Goal: Obtain resource: Download file/media

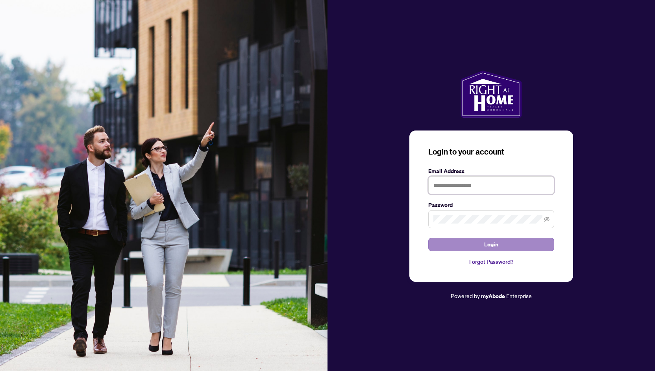
type input "**********"
click at [496, 249] on span "Login" at bounding box center [491, 244] width 14 height 13
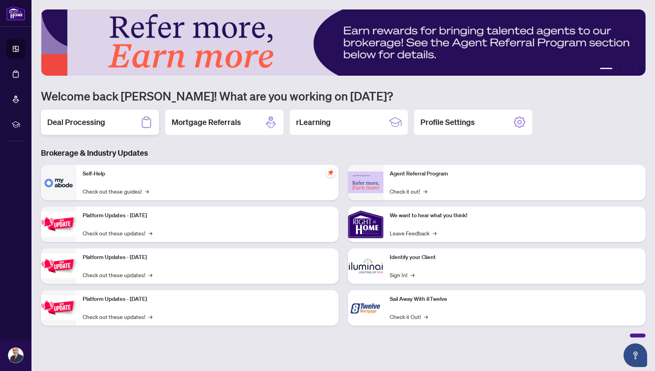
click at [92, 121] on h2 "Deal Processing" at bounding box center [76, 122] width 58 height 11
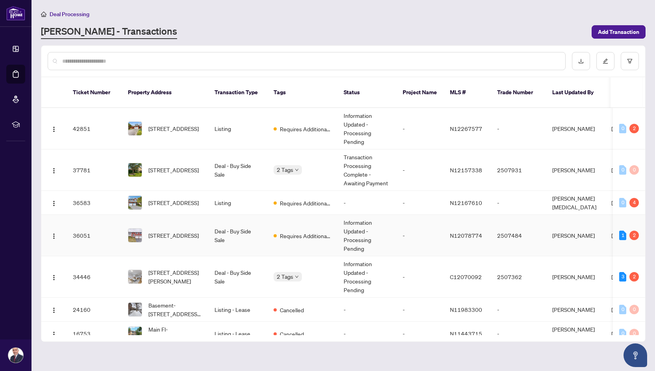
click at [358, 226] on td "Information Updated - Processing Pending" at bounding box center [367, 235] width 59 height 41
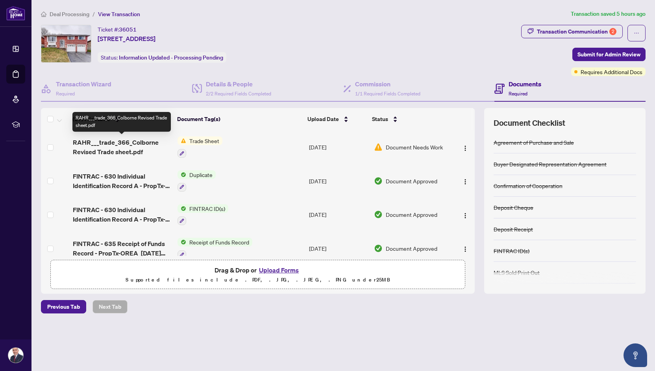
click at [143, 143] on span "RAHR___trade_366_Colborne Revised Trade sheet.pdf" at bounding box center [122, 146] width 99 height 19
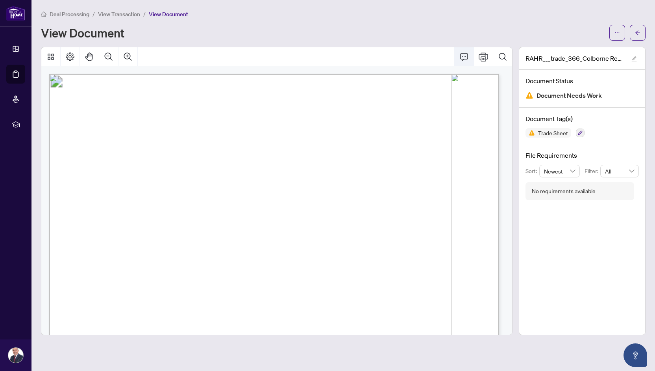
click at [465, 54] on icon "Comment" at bounding box center [464, 56] width 9 height 9
click at [617, 31] on icon "ellipsis" at bounding box center [618, 33] width 6 height 6
click at [579, 49] on span "Download" at bounding box center [589, 49] width 60 height 9
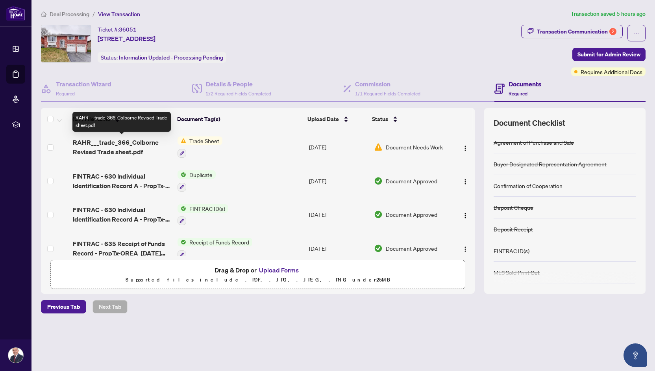
click at [138, 142] on span "RAHR___trade_366_Colborne Revised Trade sheet.pdf" at bounding box center [122, 146] width 99 height 19
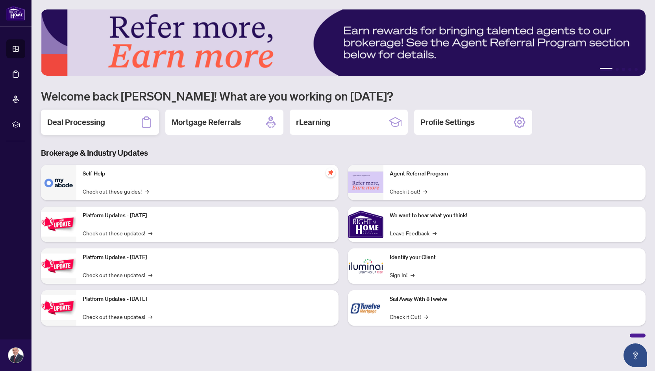
click at [97, 123] on h2 "Deal Processing" at bounding box center [76, 122] width 58 height 11
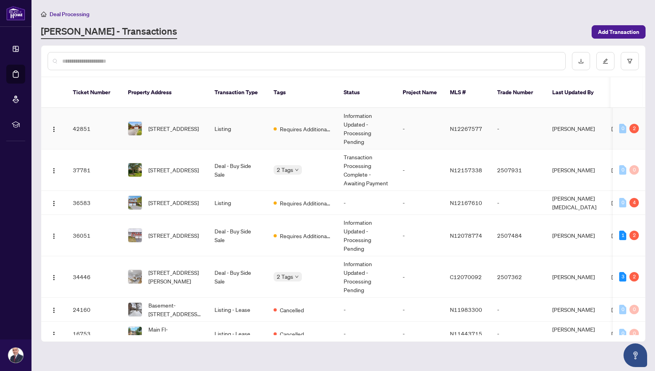
scroll to position [2, 0]
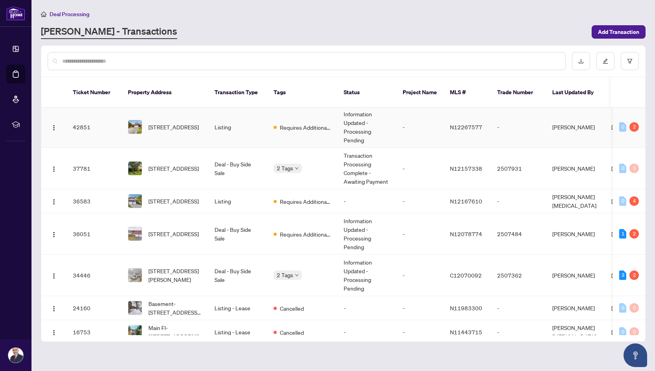
click at [172, 229] on span "[STREET_ADDRESS]" at bounding box center [173, 233] width 50 height 9
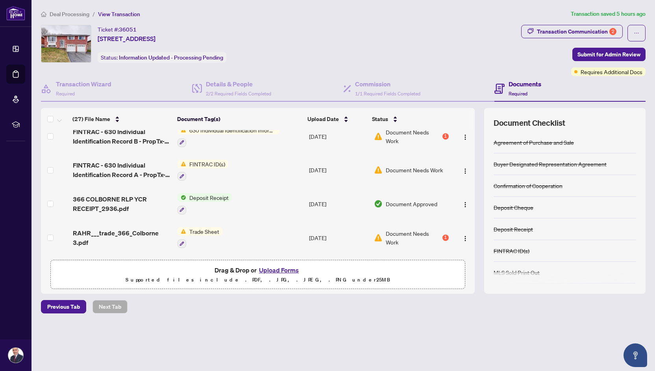
scroll to position [144, 0]
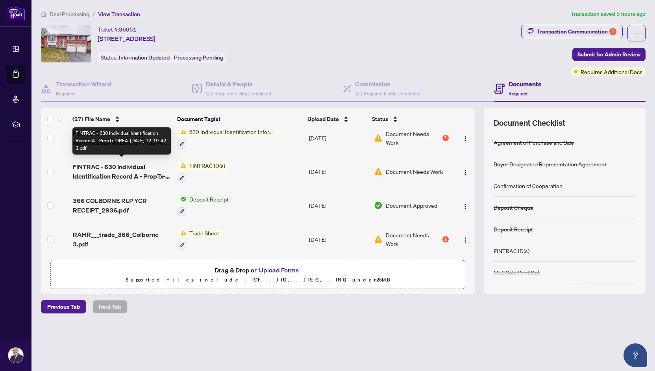
click at [121, 162] on span "FINTRAC - 630 Individual Identification Record A - PropTx-OREA_[DATE] 12_19_42 …" at bounding box center [122, 171] width 99 height 19
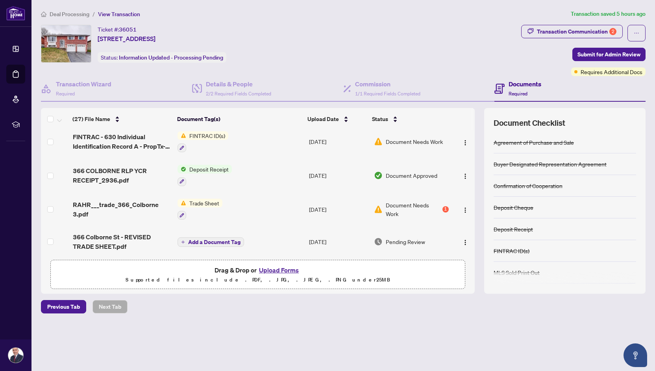
scroll to position [174, 0]
click at [163, 201] on span "RAHR___trade_366_Colborne 3.pdf" at bounding box center [122, 209] width 99 height 19
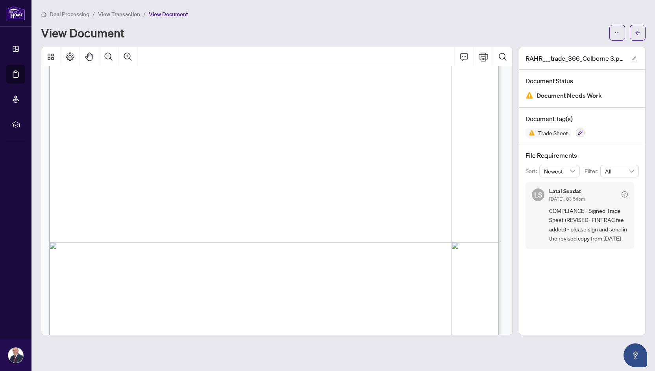
scroll to position [335, 0]
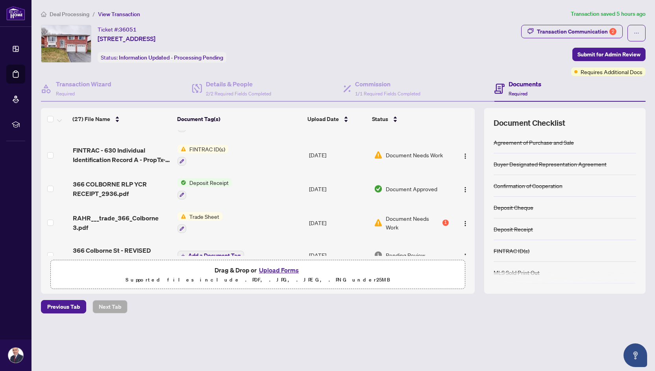
scroll to position [164, 0]
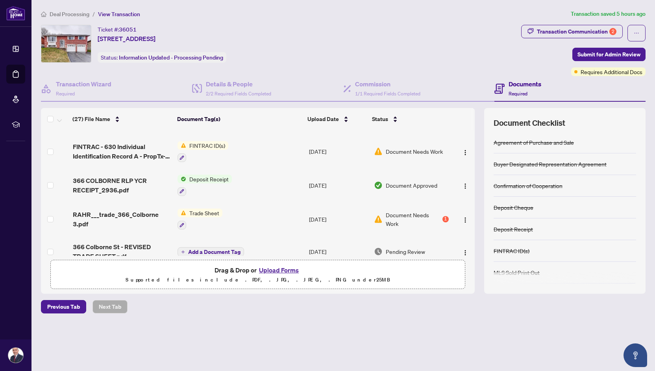
click at [208, 208] on span "Trade Sheet" at bounding box center [204, 212] width 36 height 9
click at [186, 249] on span "Trade Sheet" at bounding box center [182, 249] width 36 height 9
